Goal: Transaction & Acquisition: Subscribe to service/newsletter

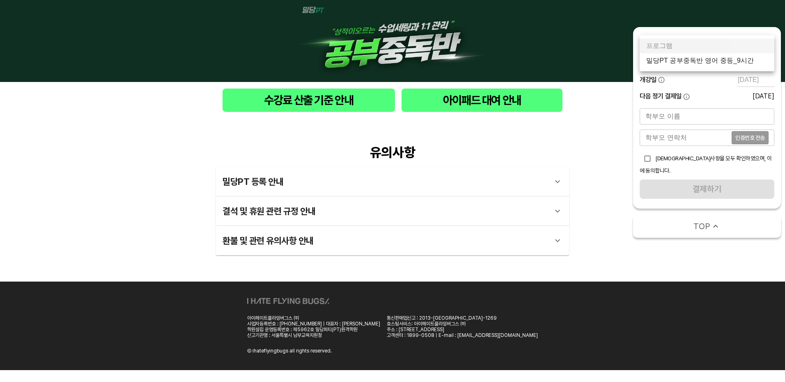
click at [748, 62] on body "수강료 산출 기준 안내 아이패드 대여 안내 유의사항 밀당PT 등록 안내 1 - 1 . 신규등록 신규등록은 밀당PT 각 과목별 프로그램을 처음 …" at bounding box center [392, 185] width 785 height 371
click at [745, 60] on li "밀당PT 공부중독반 영어 중등_9시간" at bounding box center [706, 60] width 135 height 15
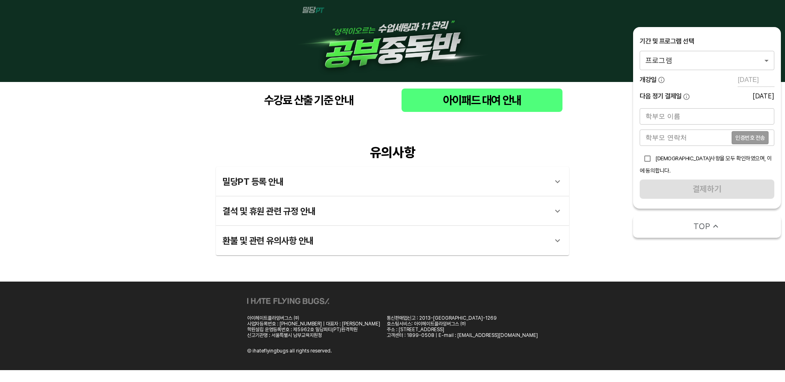
click at [324, 92] on span "수강료 산출 기준 안내" at bounding box center [308, 100] width 159 height 17
